Goal: Navigation & Orientation: Go to known website

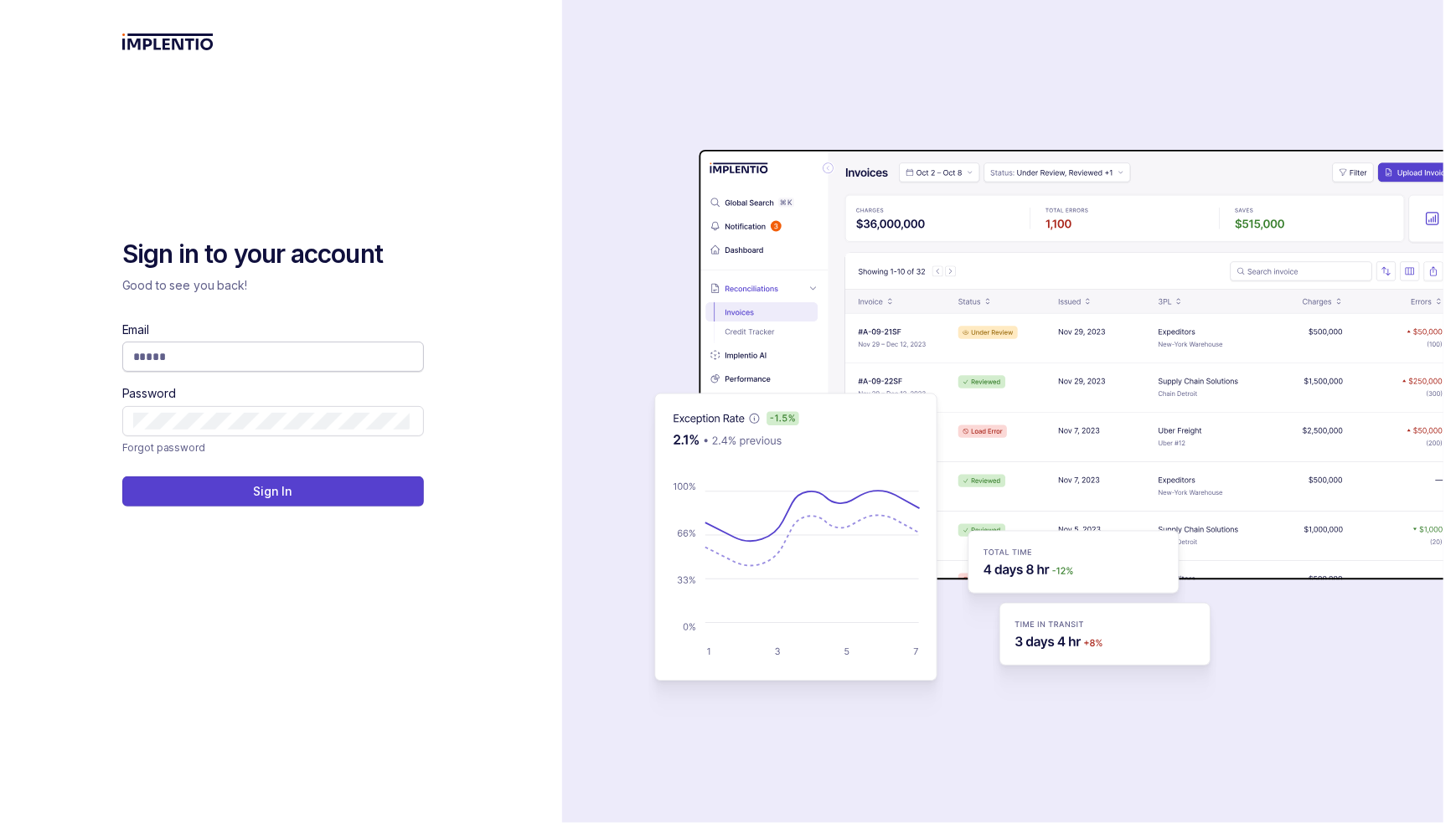
click at [192, 361] on input "Email" at bounding box center [271, 357] width 276 height 17
type input "**********"
